Goal: Task Accomplishment & Management: Manage account settings

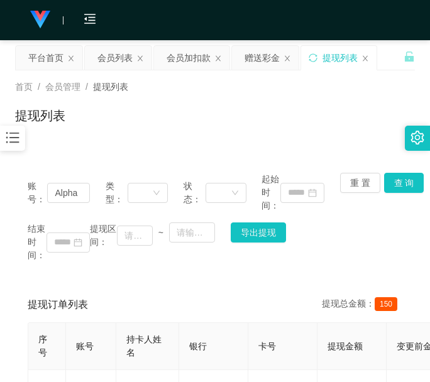
click at [99, 292] on div "提现订单列表 提现总金额： 150" at bounding box center [215, 304] width 375 height 35
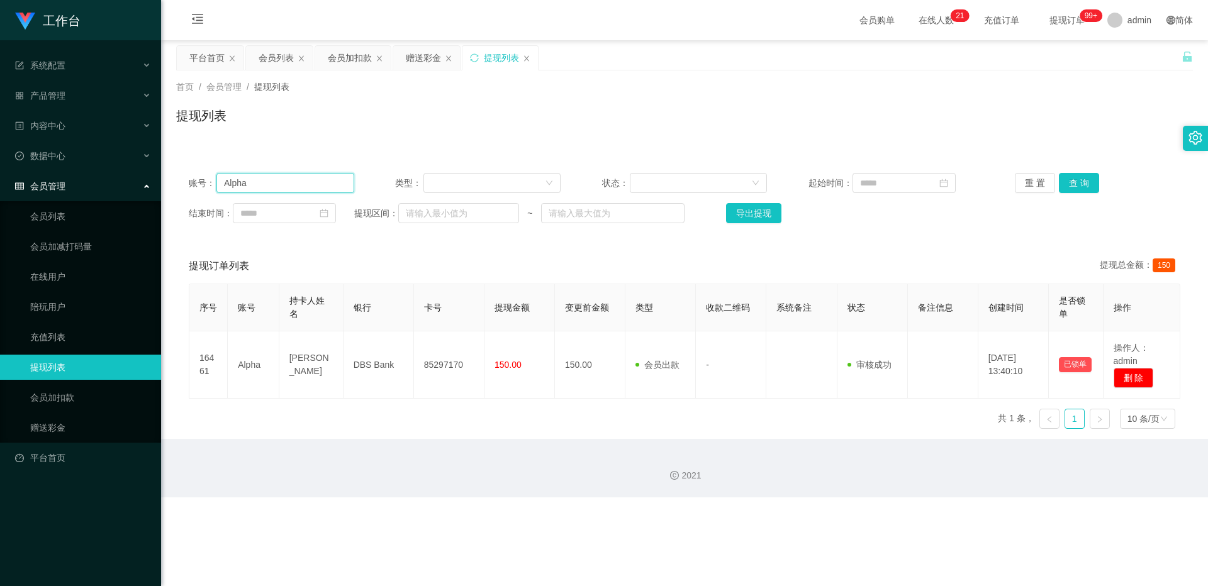
click at [310, 174] on input "Alpha" at bounding box center [285, 183] width 138 height 20
paste input "6122768"
type input "6122768"
click at [430, 174] on button "查 询" at bounding box center [1079, 183] width 40 height 20
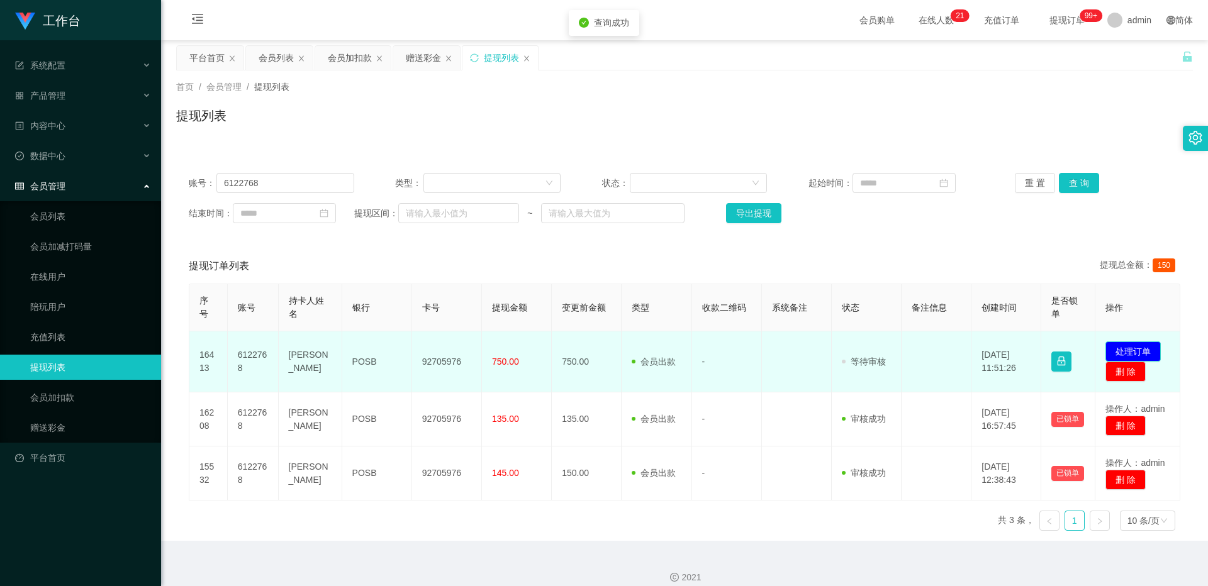
click at [430, 350] on button "处理订单" at bounding box center [1132, 352] width 55 height 20
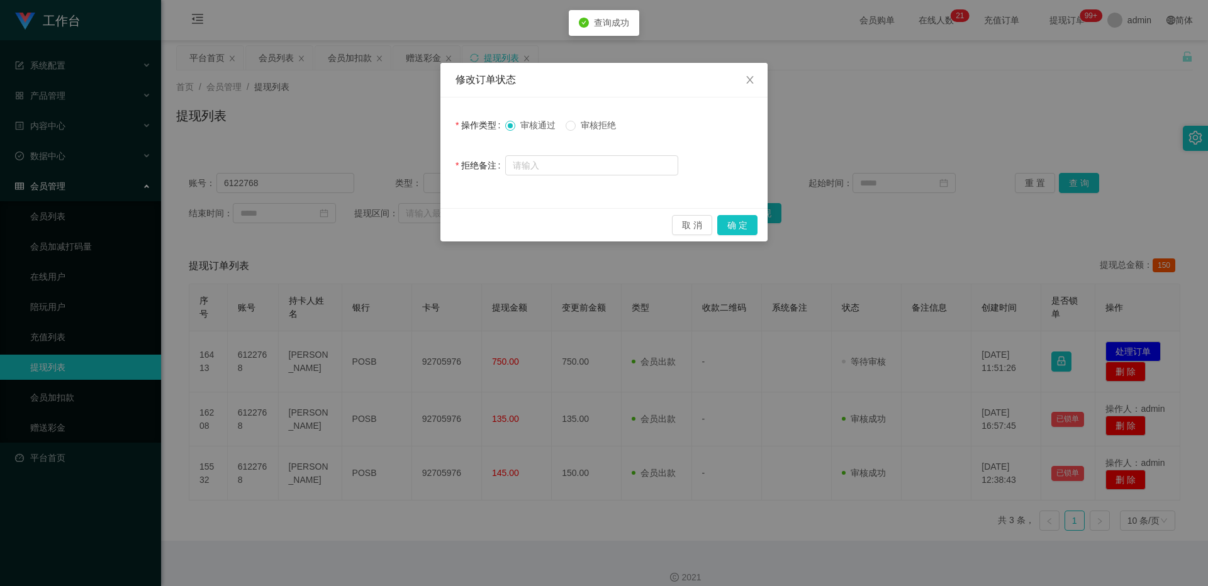
click at [430, 127] on span "审核拒绝" at bounding box center [598, 125] width 45 height 10
click at [430, 225] on button "确 定" at bounding box center [737, 225] width 40 height 20
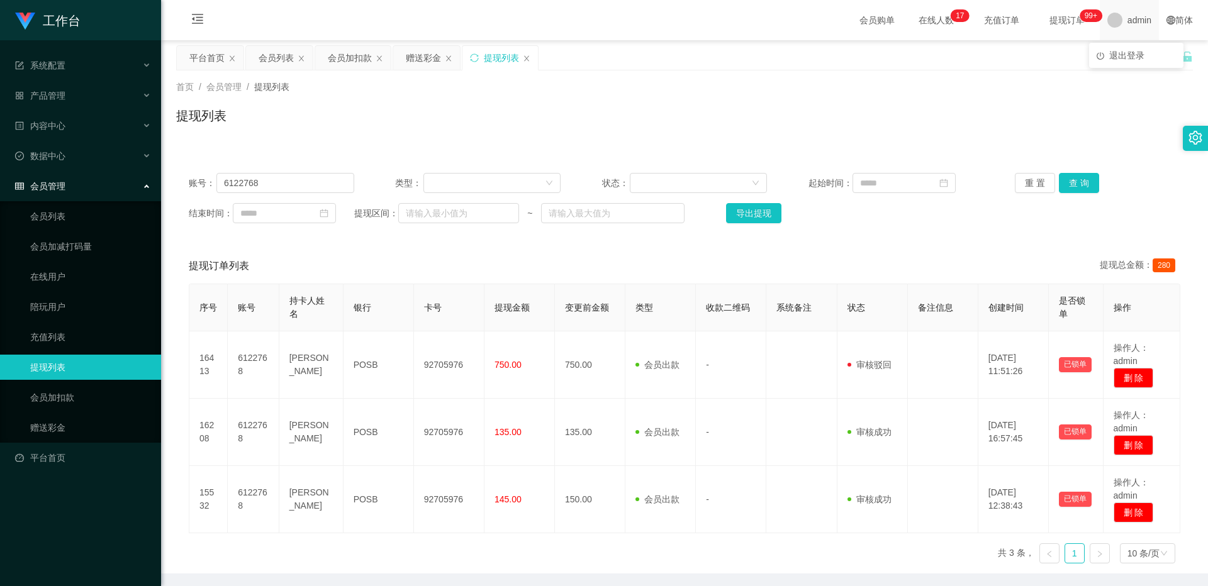
click at [430, 15] on span "admin" at bounding box center [1139, 20] width 24 height 40
click at [430, 28] on span "admin" at bounding box center [1139, 20] width 24 height 40
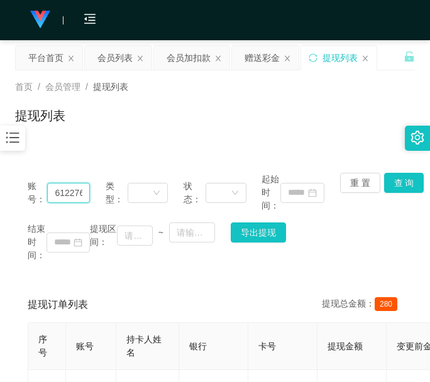
click at [70, 192] on input "6122768" at bounding box center [68, 193] width 43 height 20
drag, startPoint x: 70, startPoint y: 192, endPoint x: 159, endPoint y: 127, distance: 109.8
click at [70, 192] on input "6122768" at bounding box center [68, 193] width 43 height 20
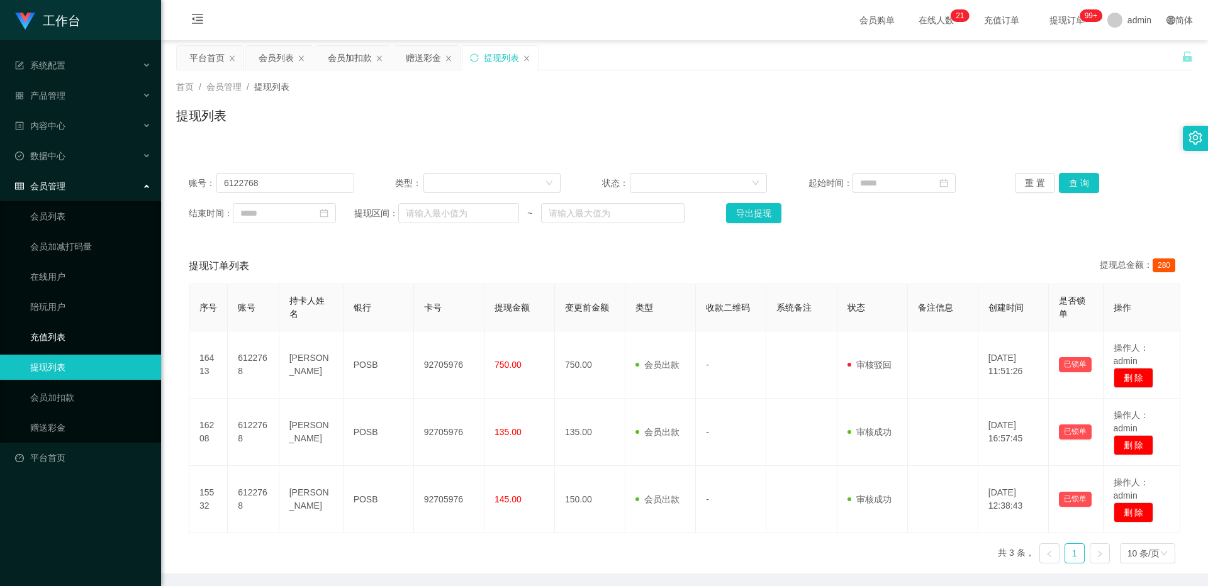
click at [79, 340] on link "充值列表" at bounding box center [90, 337] width 121 height 25
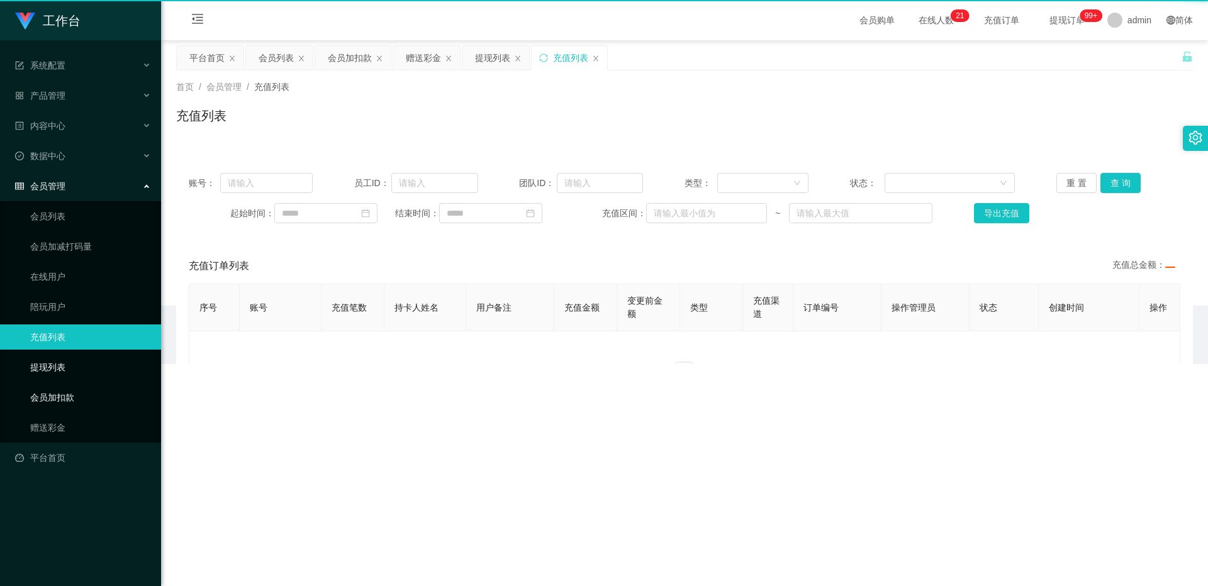
click at [69, 382] on link "会员加扣款" at bounding box center [90, 397] width 121 height 25
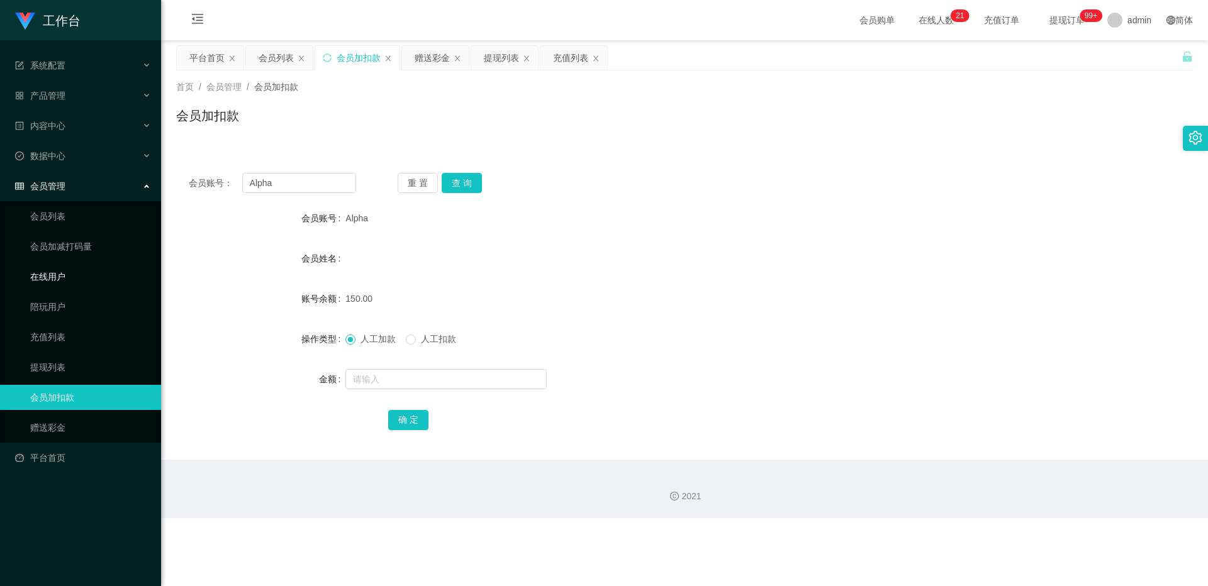
click at [67, 277] on link "在线用户" at bounding box center [90, 276] width 121 height 25
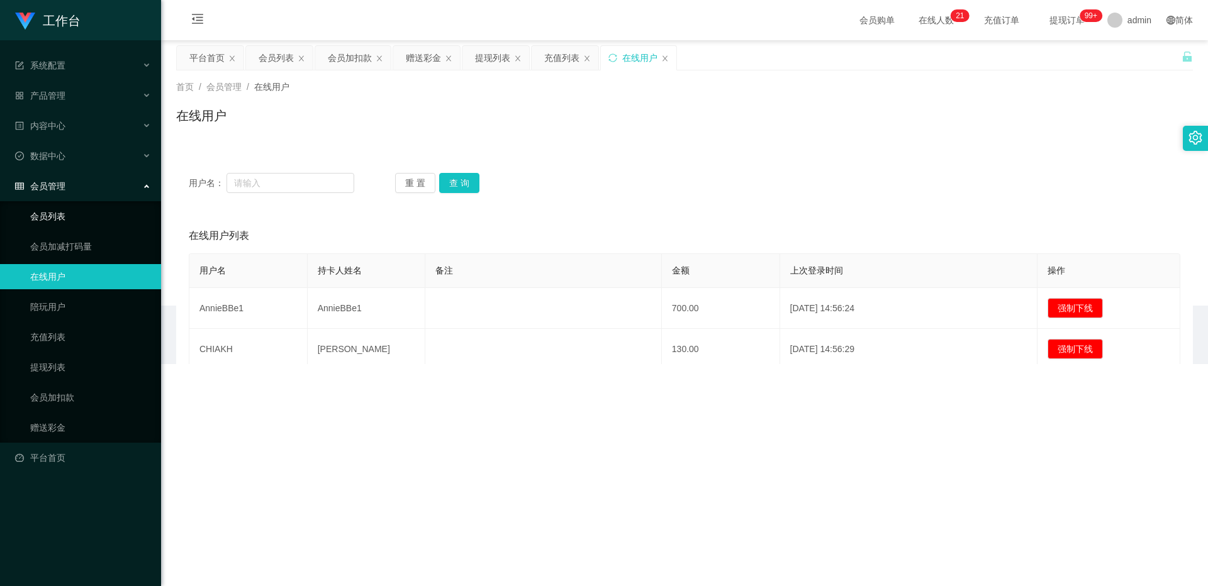
drag, startPoint x: 76, startPoint y: 221, endPoint x: 83, endPoint y: 221, distance: 6.9
click at [77, 221] on link "会员列表" at bounding box center [90, 216] width 121 height 25
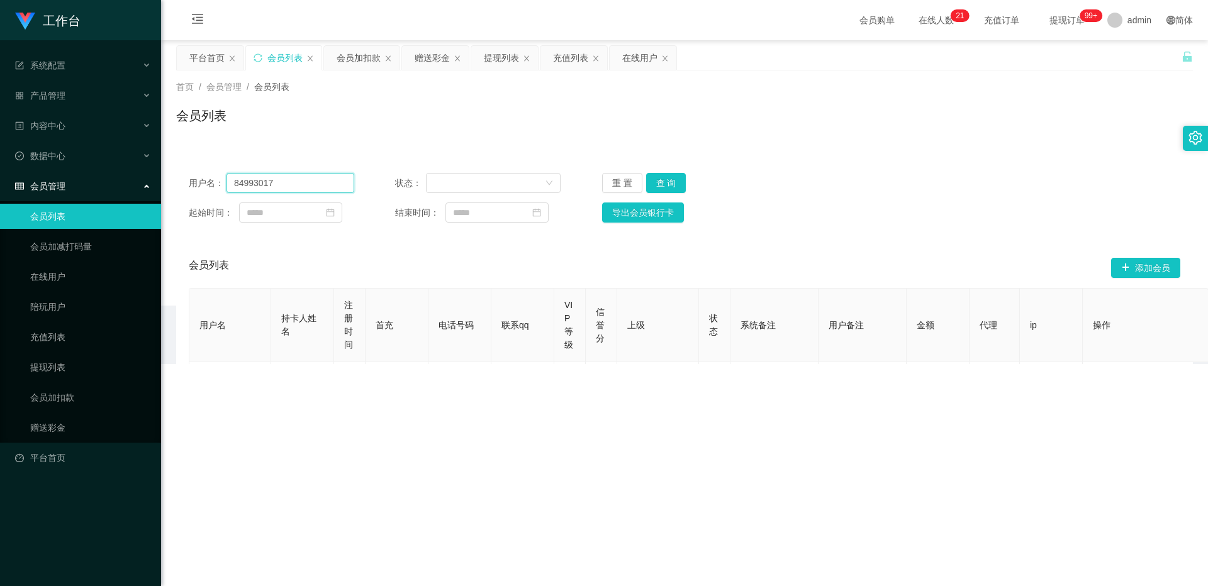
click at [319, 187] on input "84993017" at bounding box center [290, 183] width 128 height 20
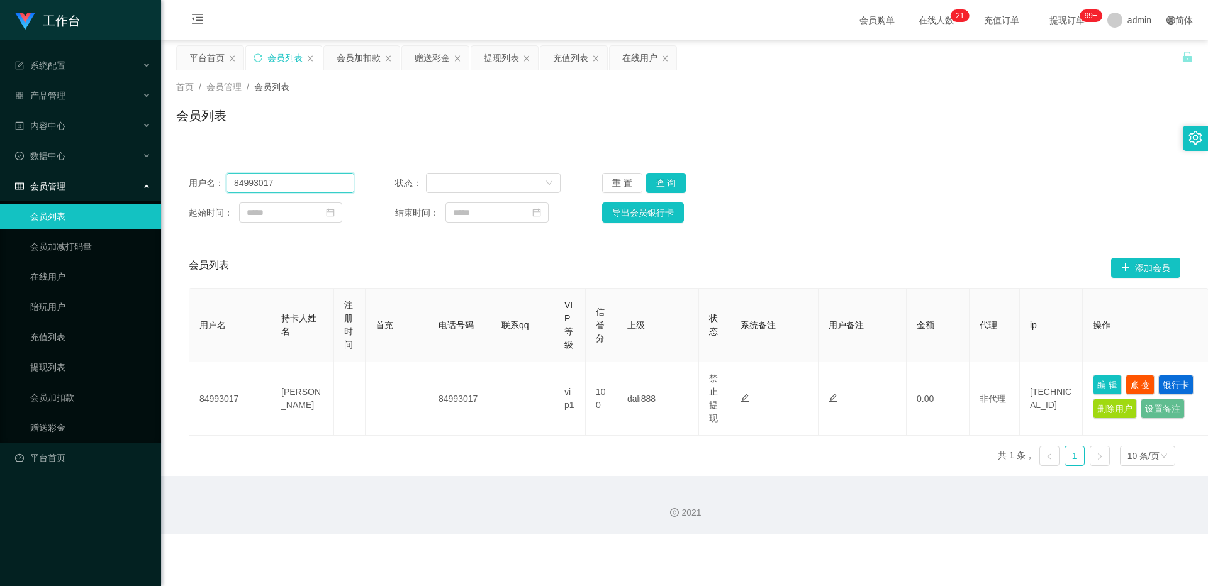
drag, startPoint x: 319, startPoint y: 187, endPoint x: 348, endPoint y: 187, distance: 29.6
click at [319, 187] on input "84993017" at bounding box center [290, 183] width 128 height 20
paste input "text"
click at [430, 179] on button "查 询" at bounding box center [666, 183] width 40 height 20
click at [430, 180] on div "重 置 查 询" at bounding box center [684, 183] width 165 height 20
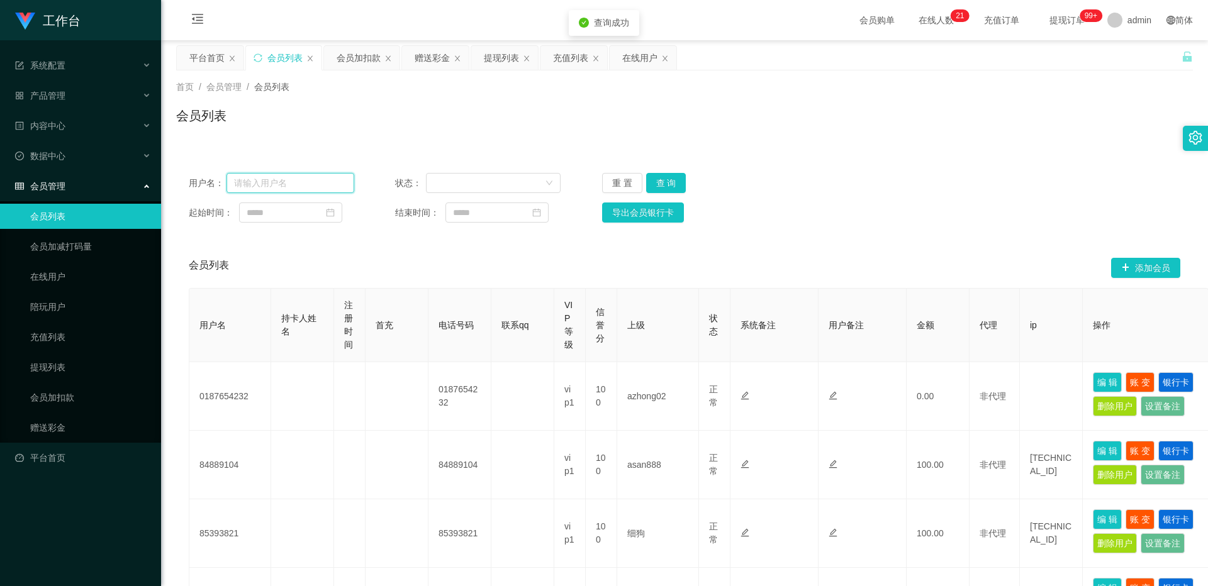
drag, startPoint x: 314, startPoint y: 186, endPoint x: 351, endPoint y: 182, distance: 37.3
click at [314, 186] on input "text" at bounding box center [290, 183] width 128 height 20
type input "v"
click at [244, 182] on input "text" at bounding box center [290, 183] width 128 height 20
paste input "6122768"
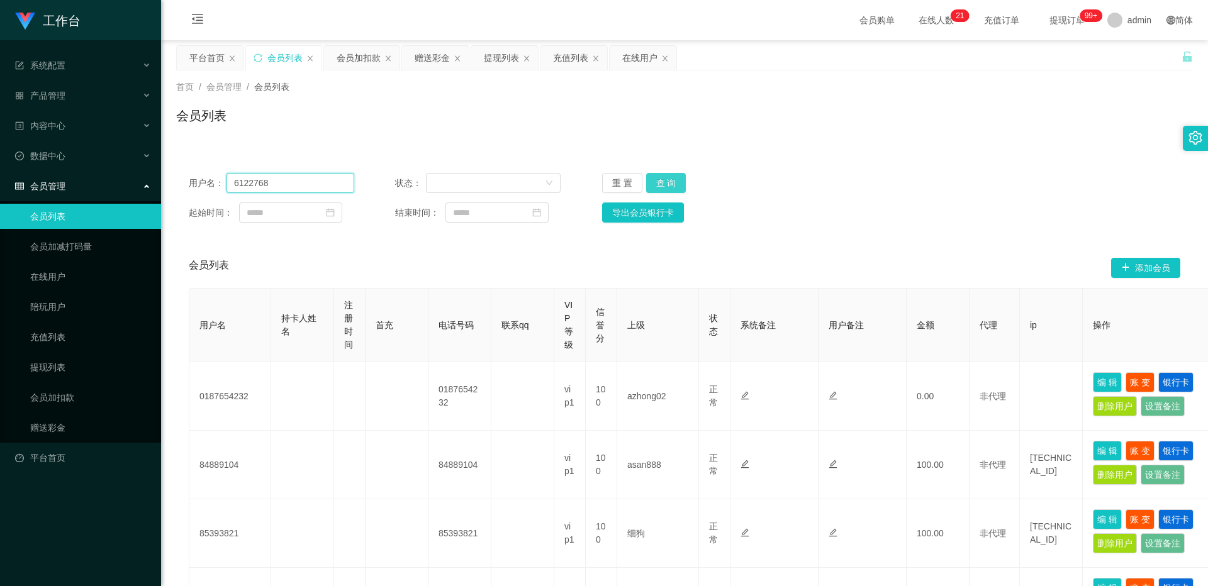
type input "6122768"
drag, startPoint x: 674, startPoint y: 178, endPoint x: 679, endPoint y: 187, distance: 10.1
click at [430, 178] on button "查 询" at bounding box center [666, 183] width 40 height 20
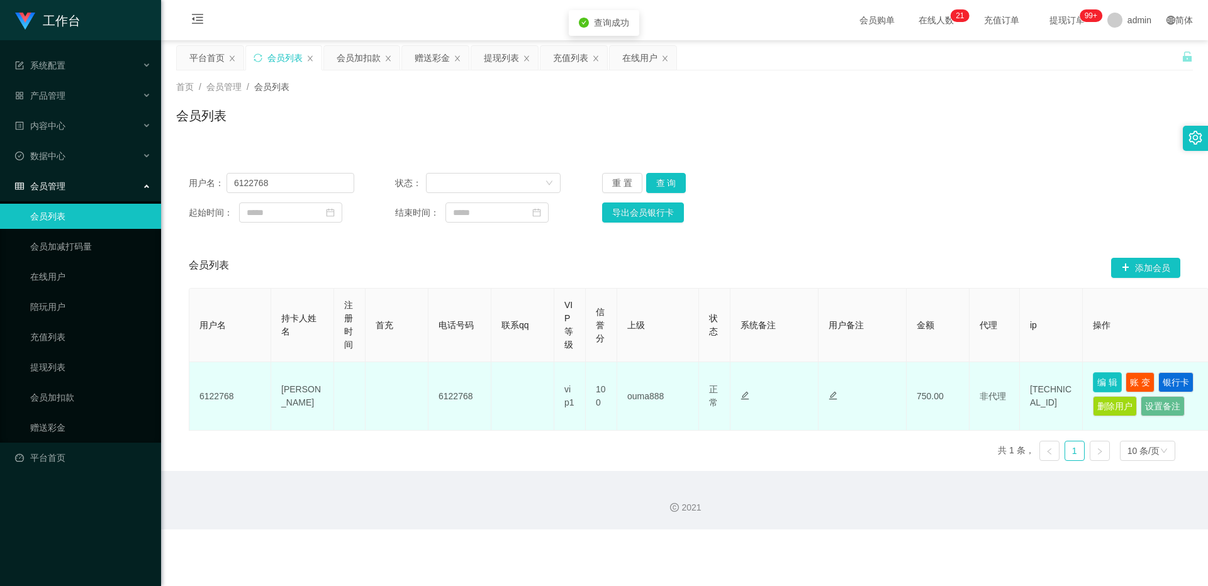
click at [430, 381] on button "编 辑" at bounding box center [1107, 382] width 29 height 20
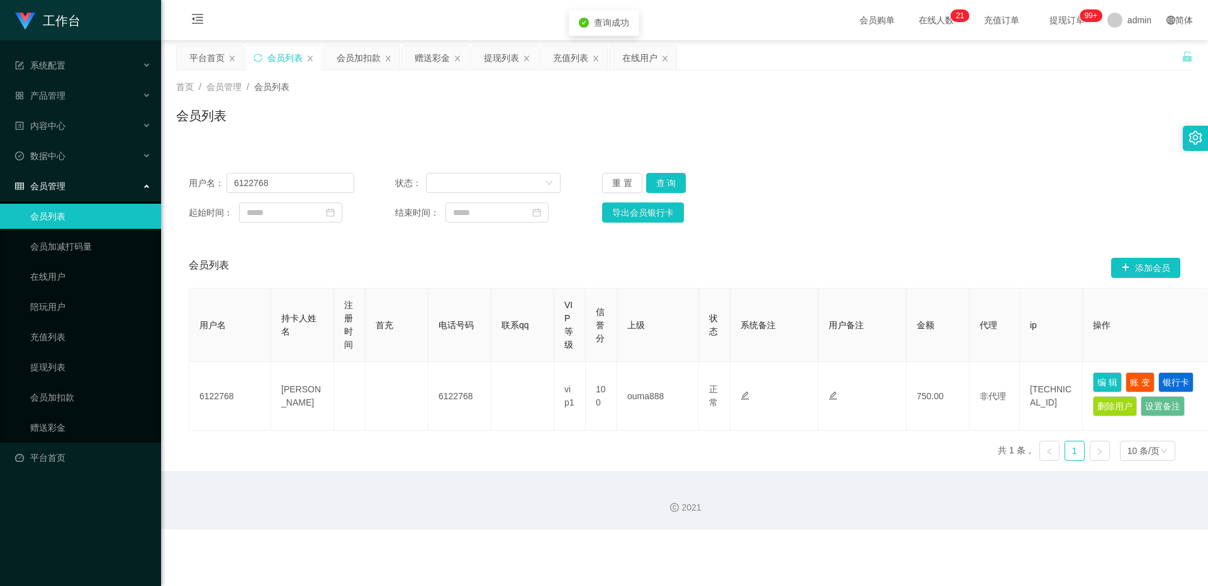
type input "6122768"
type input "[PERSON_NAME]"
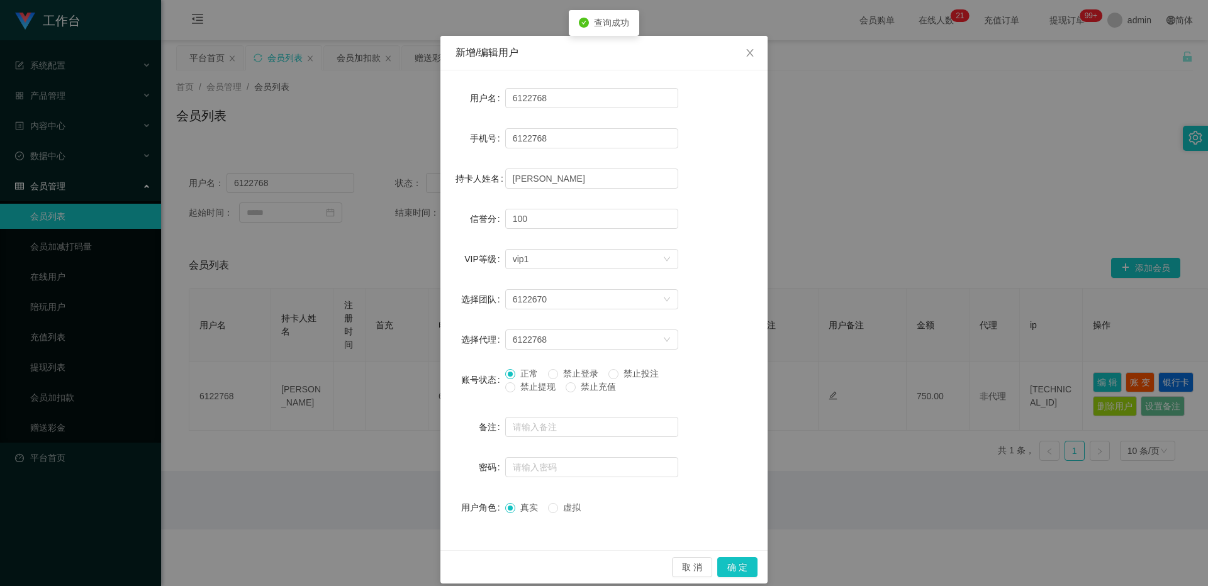
scroll to position [40, 0]
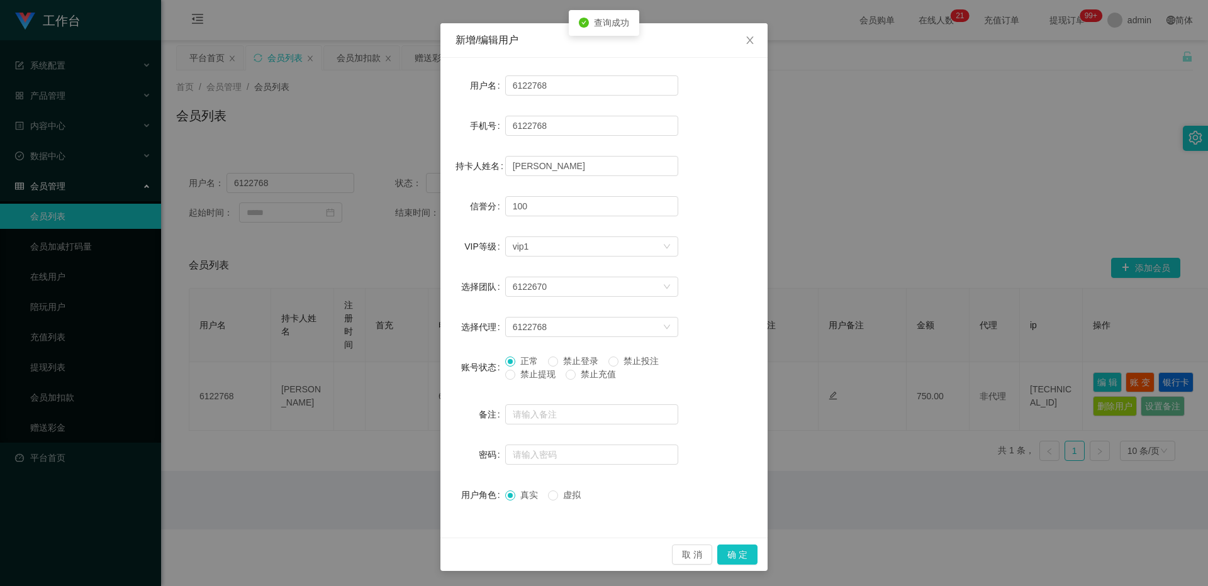
click at [430, 370] on span "禁止提现" at bounding box center [537, 374] width 45 height 10
click at [430, 382] on button "确 定" at bounding box center [737, 555] width 40 height 20
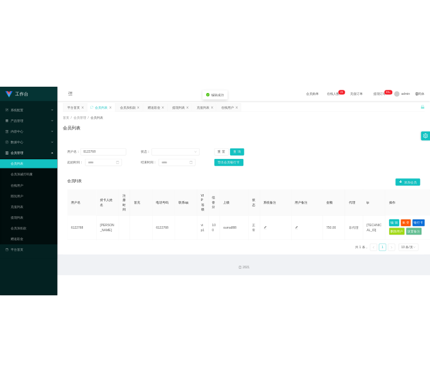
scroll to position [0, 0]
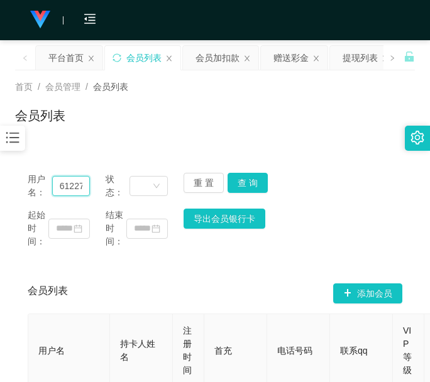
click at [70, 190] on input "6122768" at bounding box center [71, 186] width 38 height 20
paste input "84825622"
type input "84825622"
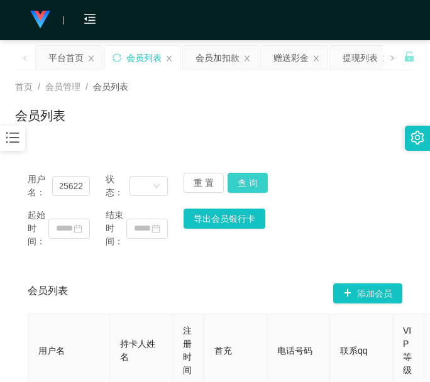
scroll to position [0, 0]
click at [254, 187] on button "查 询" at bounding box center [248, 183] width 40 height 20
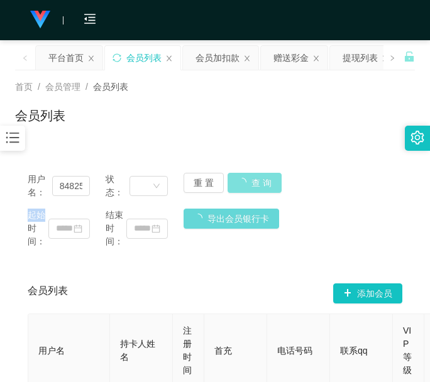
click at [254, 187] on div "用户名： 84825622 状态： 重 置 查 询" at bounding box center [215, 186] width 375 height 26
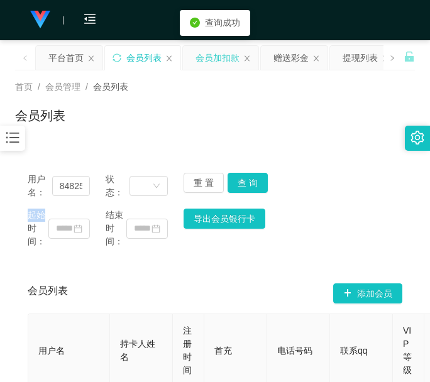
click at [211, 51] on div "会员加扣款" at bounding box center [218, 58] width 44 height 24
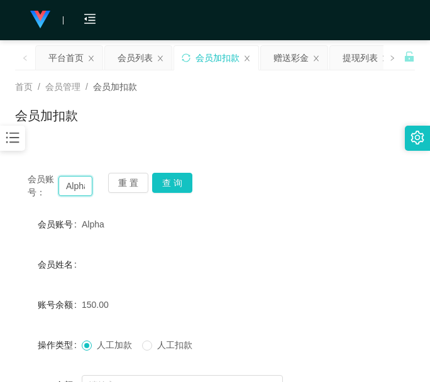
click at [79, 181] on input "Alpha" at bounding box center [75, 186] width 34 height 20
paste input "84825622"
type input "84825622"
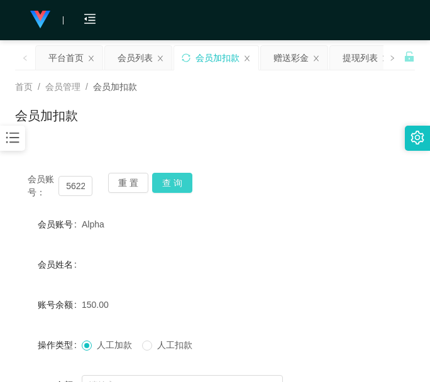
scroll to position [0, 0]
click at [162, 181] on button "查 询" at bounding box center [172, 183] width 40 height 20
click at [162, 181] on div "重 置 查 询" at bounding box center [140, 186] width 65 height 26
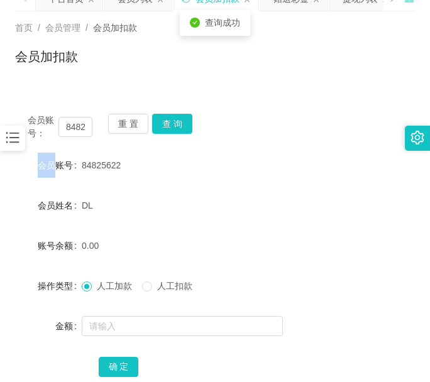
scroll to position [105, 0]
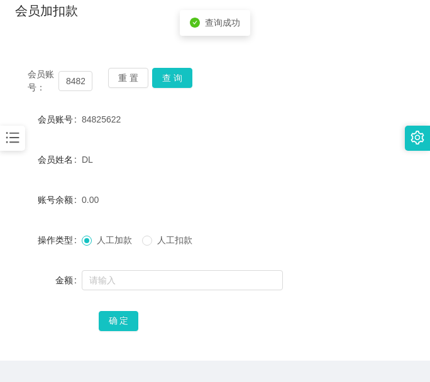
click at [138, 267] on form "会员账号 84825622 会员姓名 DL 账号余额 0.00 操作类型 人工加款 人工扣款 金额 确 定" at bounding box center [215, 220] width 400 height 226
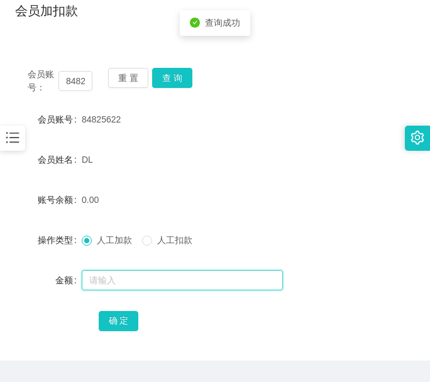
click at [138, 276] on input "text" at bounding box center [182, 280] width 201 height 20
type input "100"
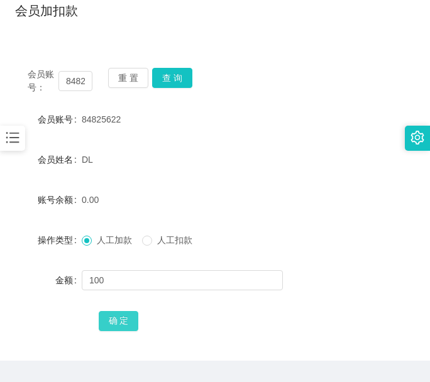
drag, startPoint x: 109, startPoint y: 320, endPoint x: 116, endPoint y: 316, distance: 8.7
click at [109, 320] on button "确 定" at bounding box center [119, 321] width 40 height 20
click at [65, 81] on input "84825622" at bounding box center [75, 81] width 34 height 20
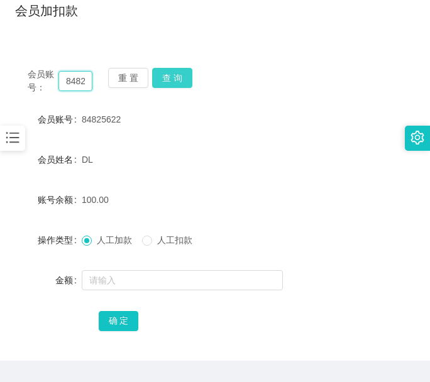
paste input "Alpha"
type input "Alpha"
click at [172, 76] on button "查 询" at bounding box center [172, 78] width 40 height 20
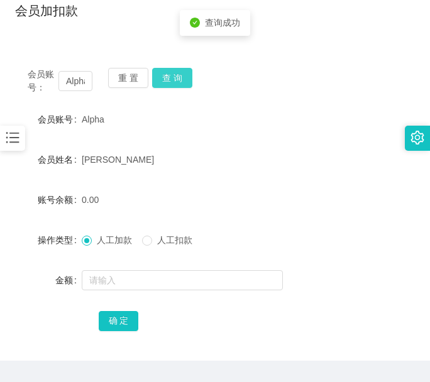
click at [172, 76] on button "查 询" at bounding box center [172, 78] width 40 height 20
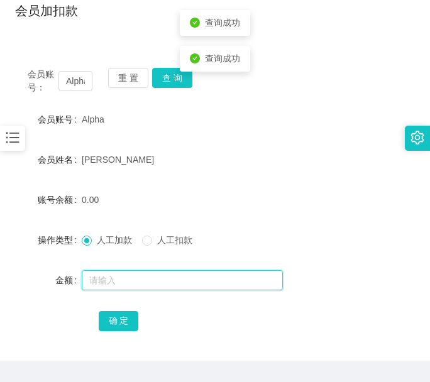
click at [122, 281] on input "text" at bounding box center [182, 280] width 201 height 20
type input "100"
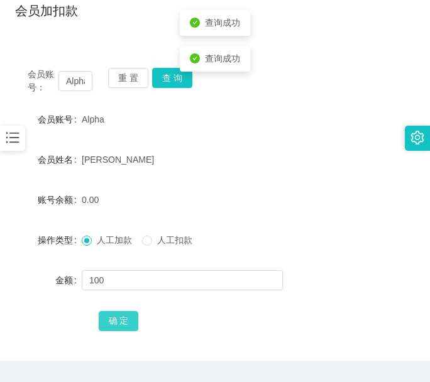
click at [118, 328] on button "确 定" at bounding box center [119, 321] width 40 height 20
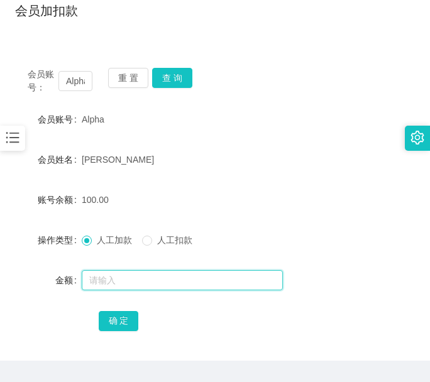
click at [120, 280] on input "text" at bounding box center [182, 280] width 201 height 20
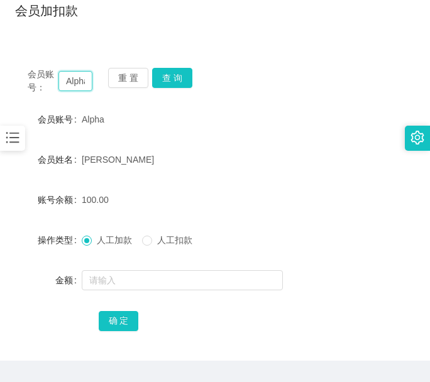
click at [77, 82] on input "Alpha" at bounding box center [75, 81] width 34 height 20
paste input "84825622"
type input "84825622"
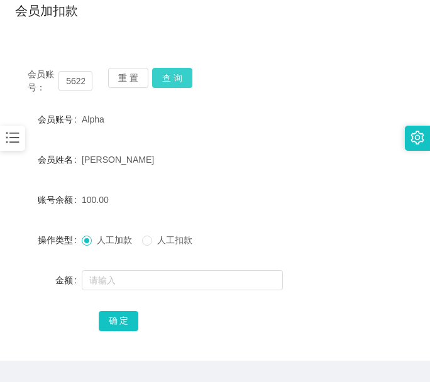
click at [174, 79] on button "查 询" at bounding box center [172, 78] width 40 height 20
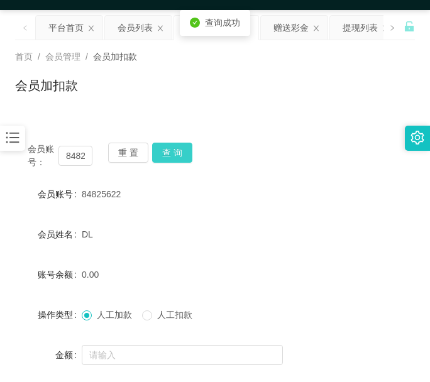
scroll to position [0, 0]
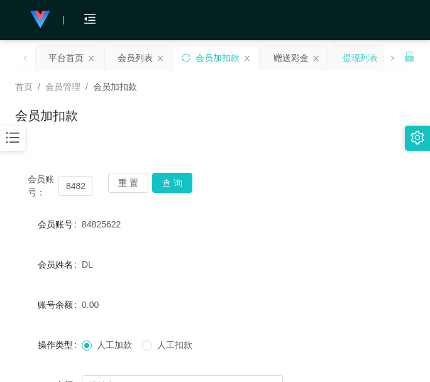
click at [352, 56] on div "提现列表" at bounding box center [360, 58] width 35 height 24
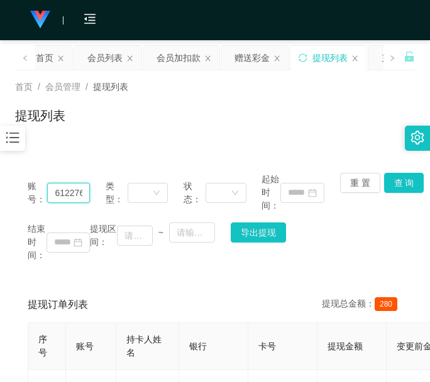
click at [79, 194] on input "6122768" at bounding box center [68, 193] width 43 height 20
paste input "84825622"
click at [397, 172] on div "账号： 84825622 类型： 状态： 起始时间： 重 置 查 询 结束时间： 提现区间： ~ 导出提现" at bounding box center [215, 217] width 400 height 114
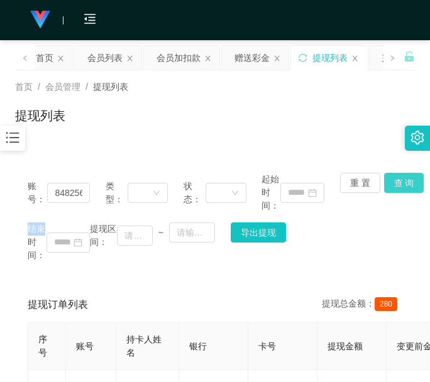
click at [396, 177] on button "查 询" at bounding box center [404, 183] width 40 height 20
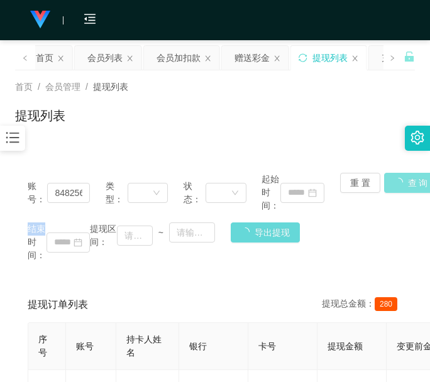
click at [396, 177] on div "账号： 84825622 类型： 状态： 起始时间： 重 置 查 询 结束时间： 提现区间： ~ 导出提现" at bounding box center [215, 217] width 400 height 114
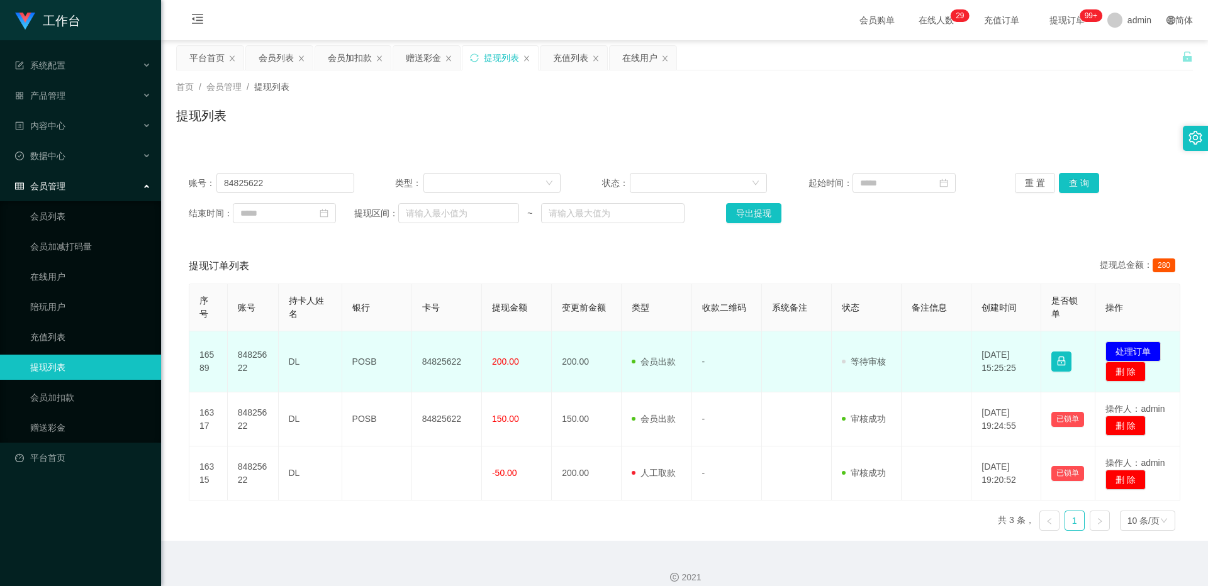
click at [430, 343] on td "84825622" at bounding box center [447, 361] width 70 height 61
click at [430, 345] on td "84825622" at bounding box center [447, 361] width 70 height 61
drag, startPoint x: 432, startPoint y: 345, endPoint x: 438, endPoint y: 345, distance: 6.3
click at [430, 345] on td "84825622" at bounding box center [447, 361] width 70 height 61
copy td "84825622"
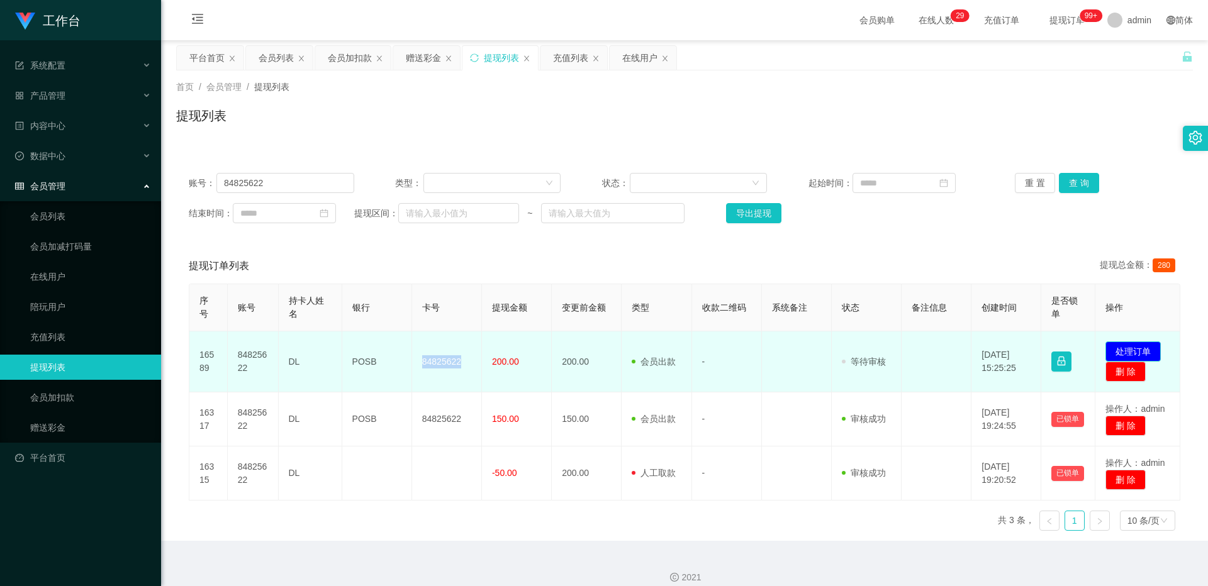
click at [430, 353] on button "处理订单" at bounding box center [1132, 352] width 55 height 20
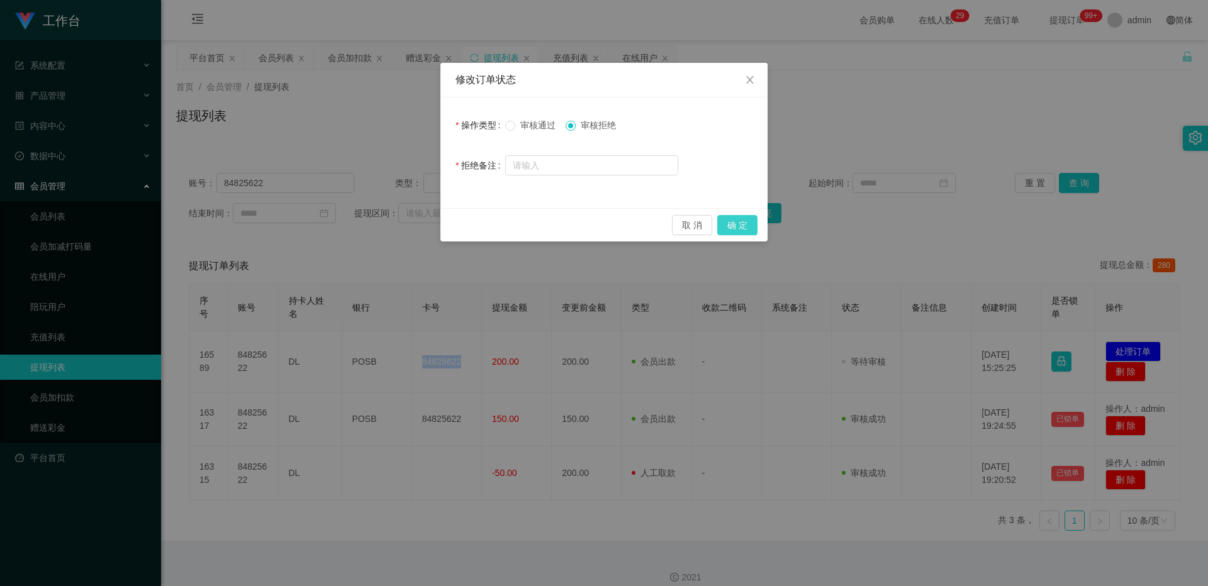
click at [430, 226] on button "确 定" at bounding box center [737, 225] width 40 height 20
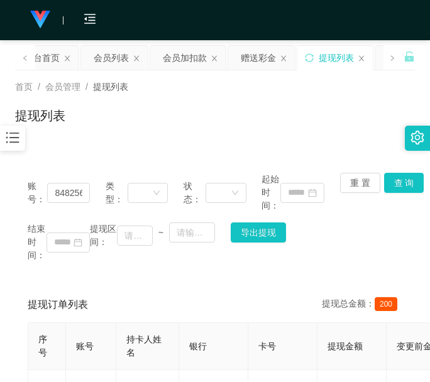
click at [102, 136] on div "首页 / 会员管理 / 提现列表 / 提现列表" at bounding box center [215, 107] width 430 height 75
click at [64, 189] on input "84825622" at bounding box center [68, 193] width 43 height 20
paste input "Alpha"
type input "Alpha"
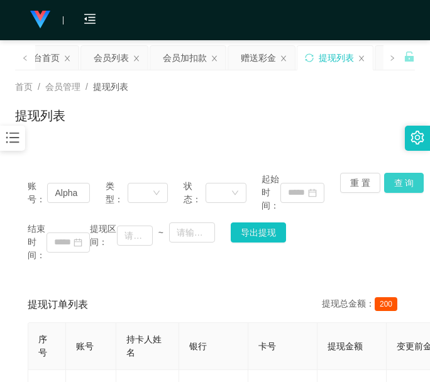
click at [409, 184] on button "查 询" at bounding box center [404, 183] width 40 height 20
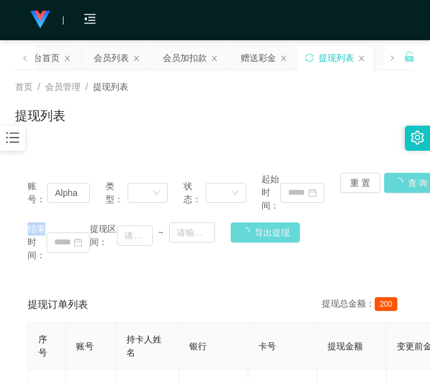
click at [408, 184] on main "关闭左侧 关闭右侧 关闭其它 刷新页面 平台首页 会员列表 会员加扣款 赠送彩金 提现列表 充值列表 在线用户 首页 / 会员管理 / 提现列表 / 提现列表…" at bounding box center [215, 326] width 430 height 572
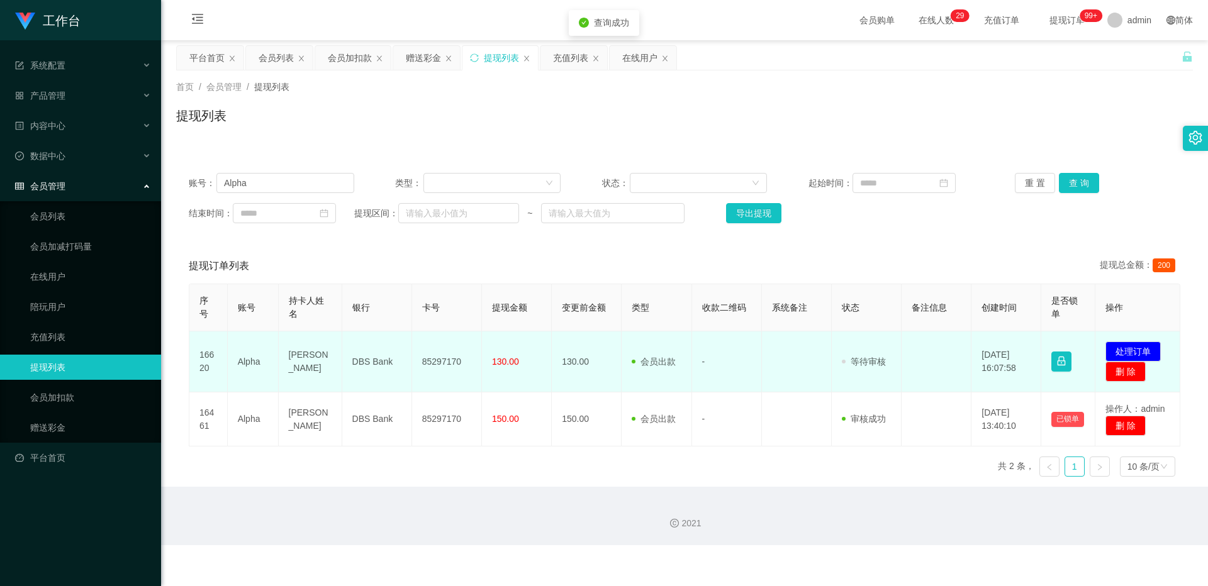
click at [430, 347] on td "85297170" at bounding box center [447, 361] width 70 height 61
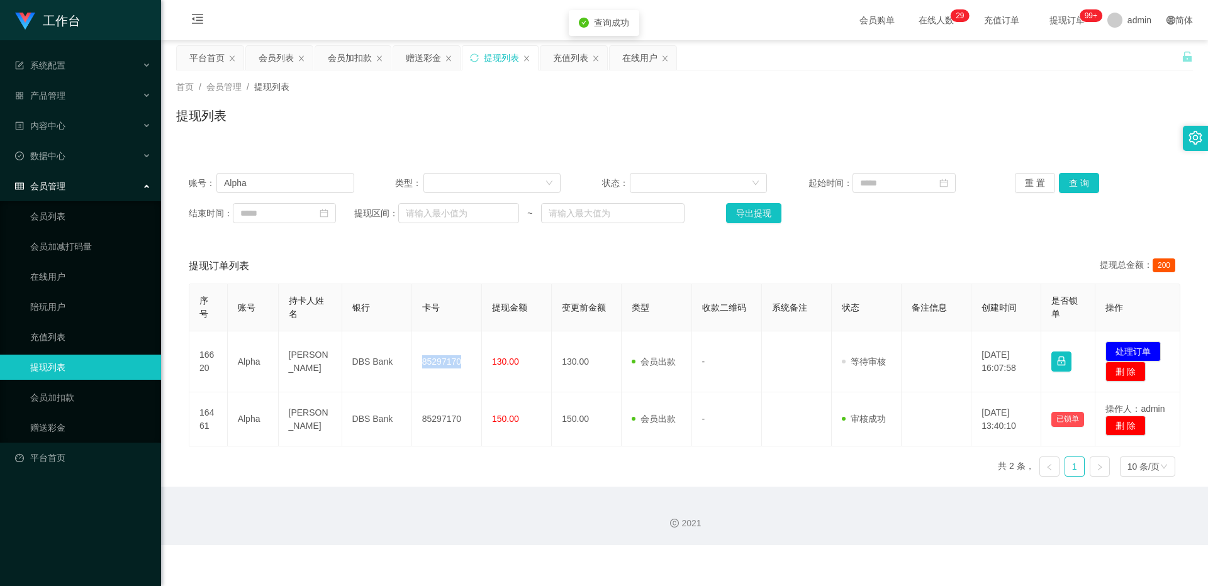
copy td "85297170"
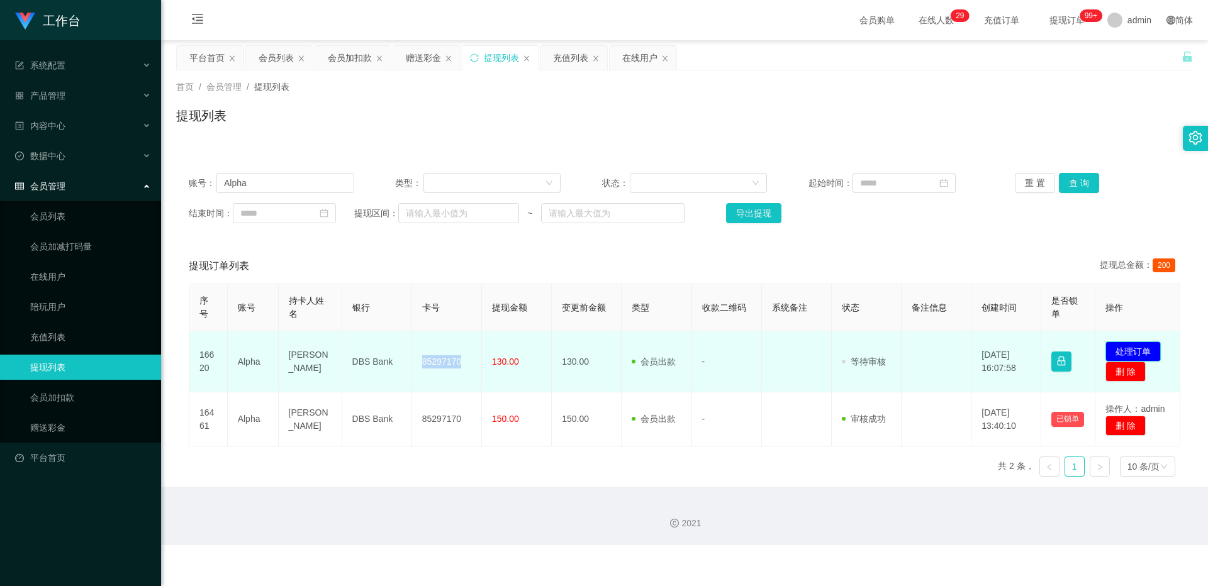
click at [430, 349] on button "处理订单" at bounding box center [1132, 352] width 55 height 20
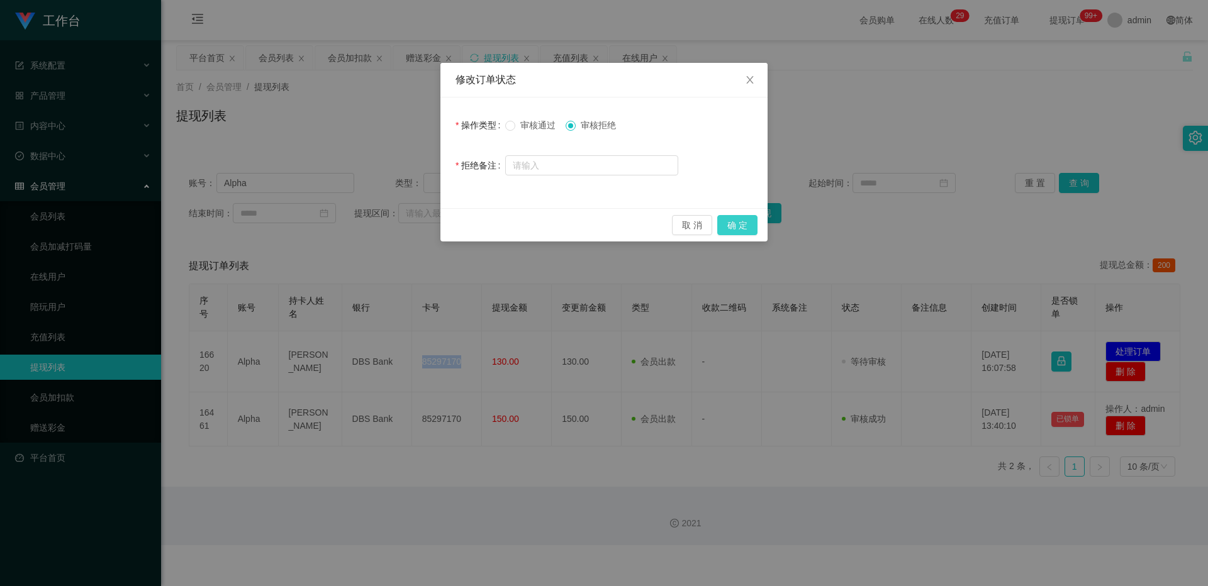
click at [430, 233] on button "确 定" at bounding box center [737, 225] width 40 height 20
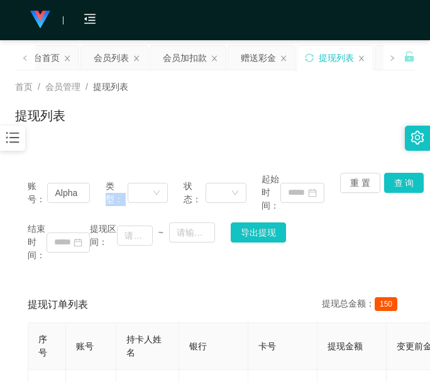
click at [140, 156] on div "账号： Alpha 类型： 状态： 起始时间： 重 置 查 询 结束时间： 提现区间： ~ 导出提现 提现订单列表 提现总金额： 150 序号 账号 持卡人姓…" at bounding box center [215, 345] width 400 height 400
